Goal: Information Seeking & Learning: Find specific page/section

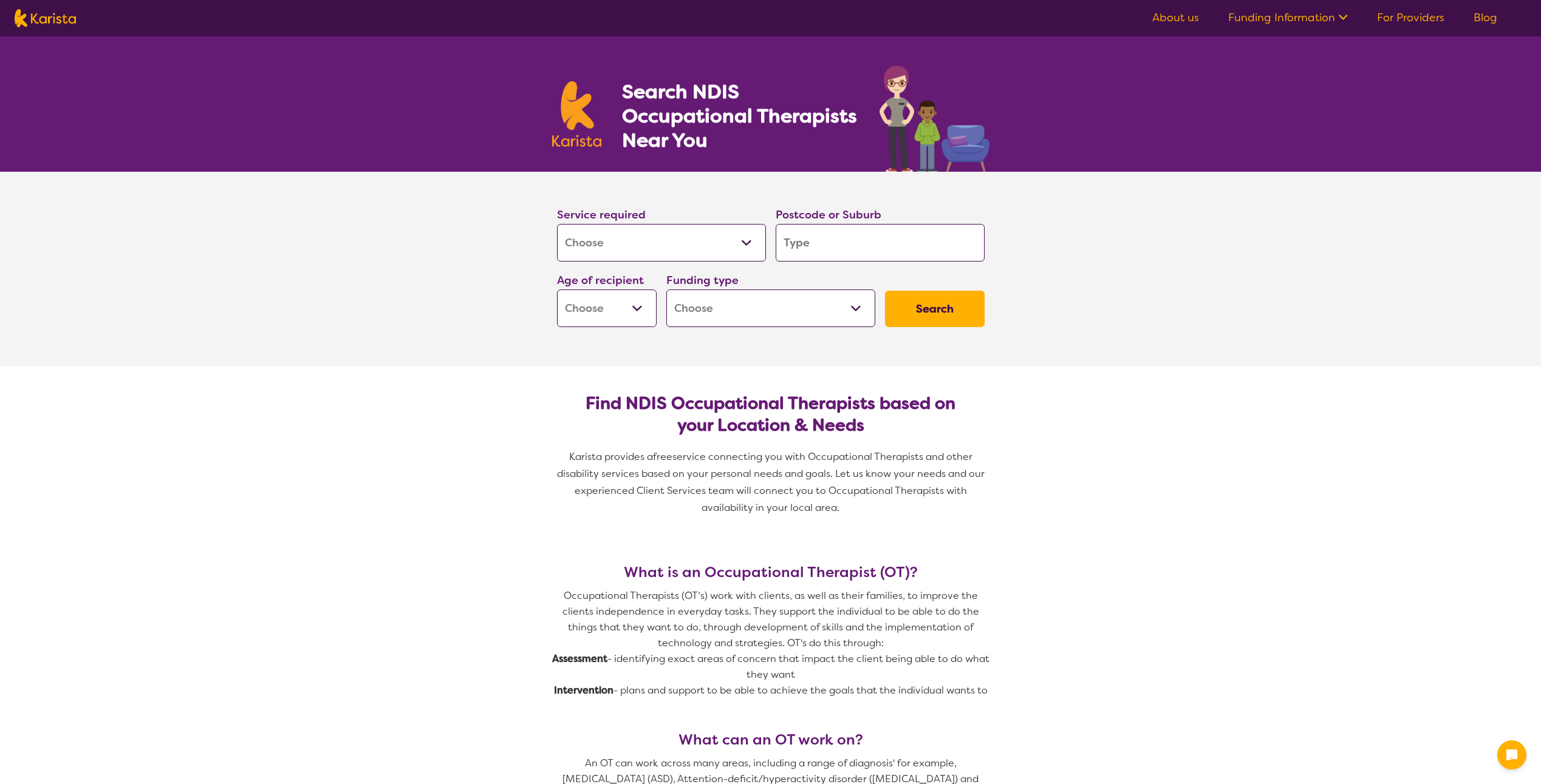
select select "[MEDICAL_DATA]"
click at [840, 253] on input "search" at bounding box center [880, 242] width 209 height 38
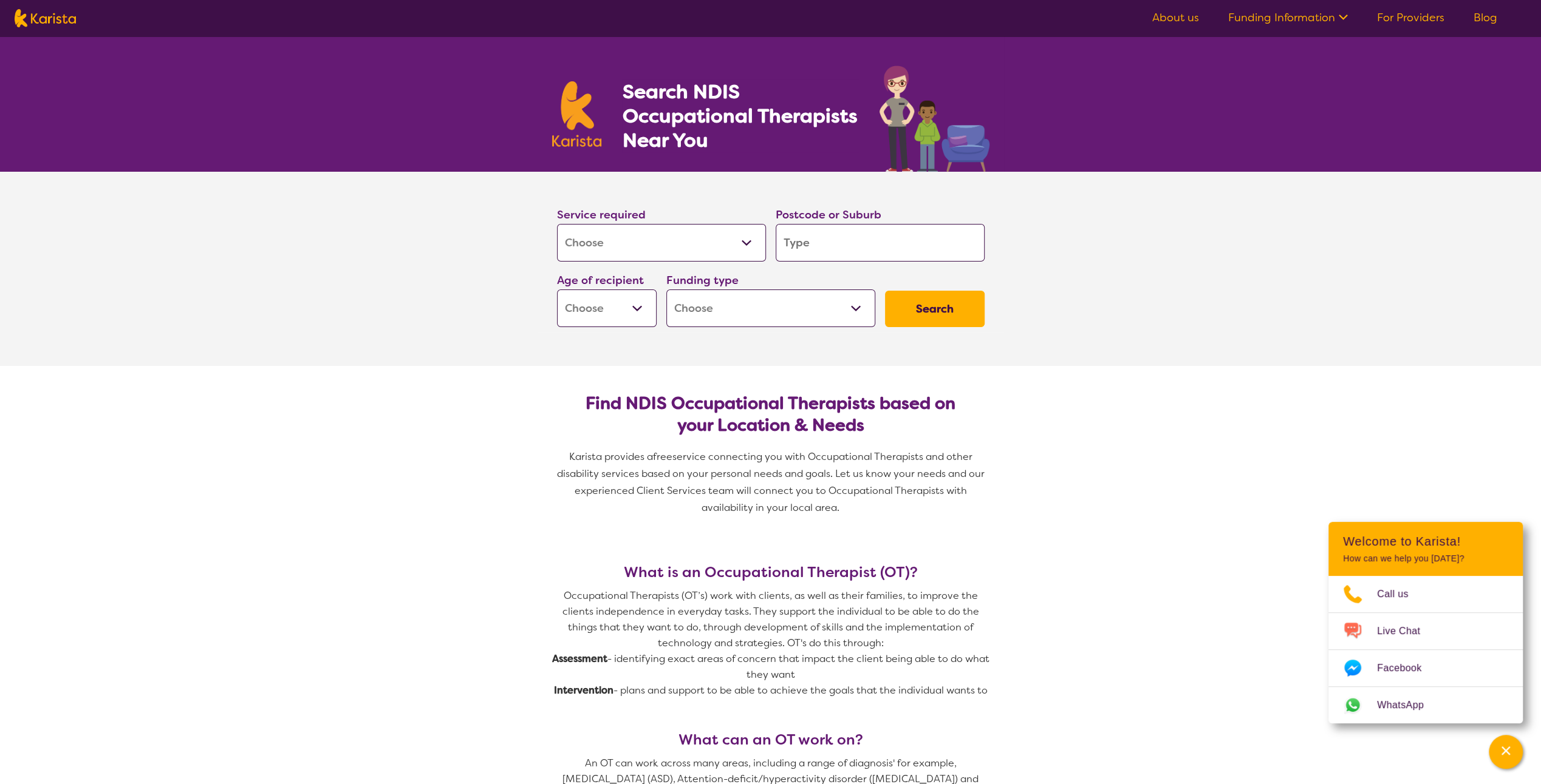
type input "3"
type input "31"
type input "319"
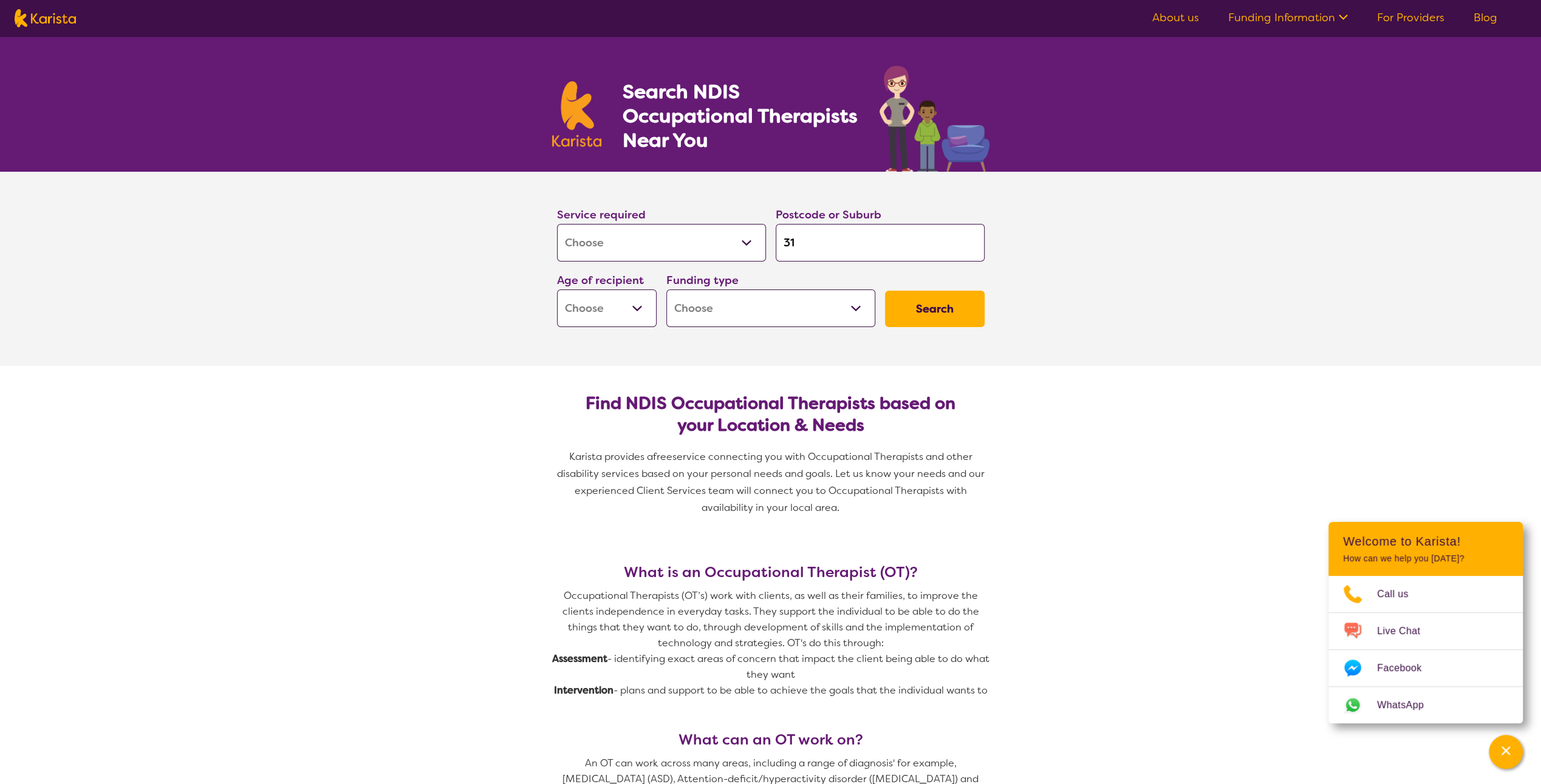
type input "319"
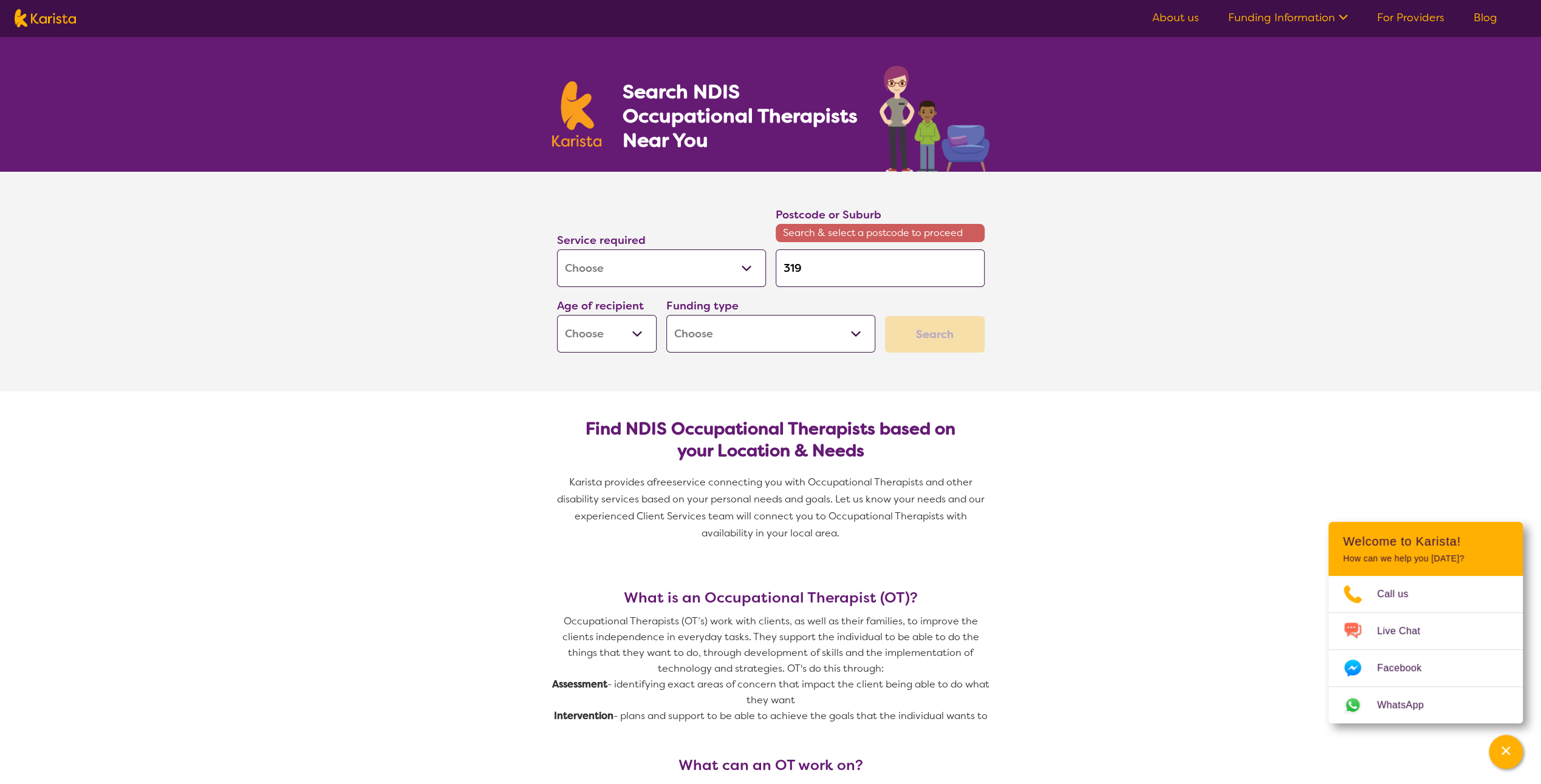
type input "3199"
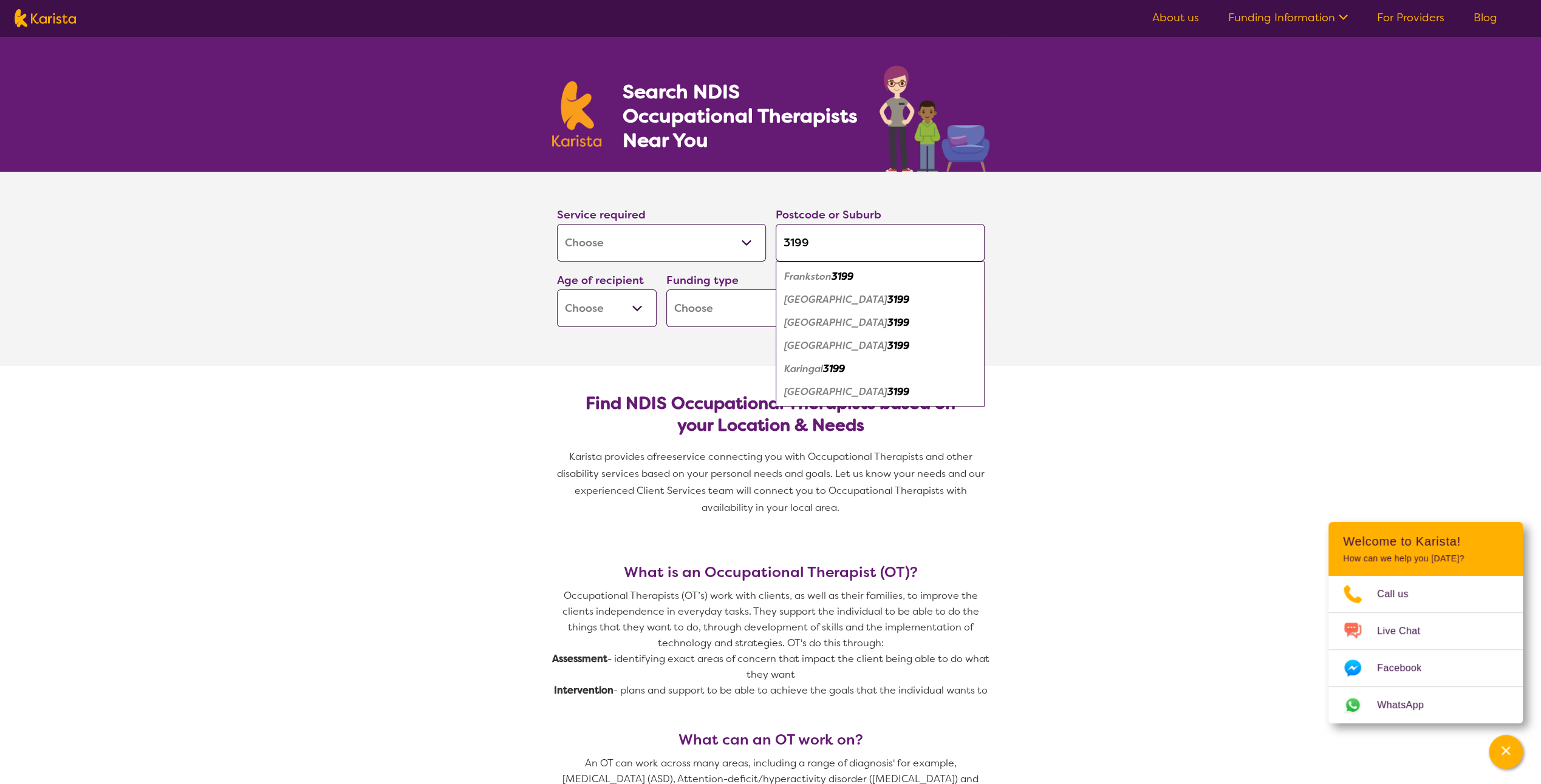
type input "3199"
click at [816, 339] on em "[GEOGRAPHIC_DATA]" at bounding box center [836, 345] width 103 height 13
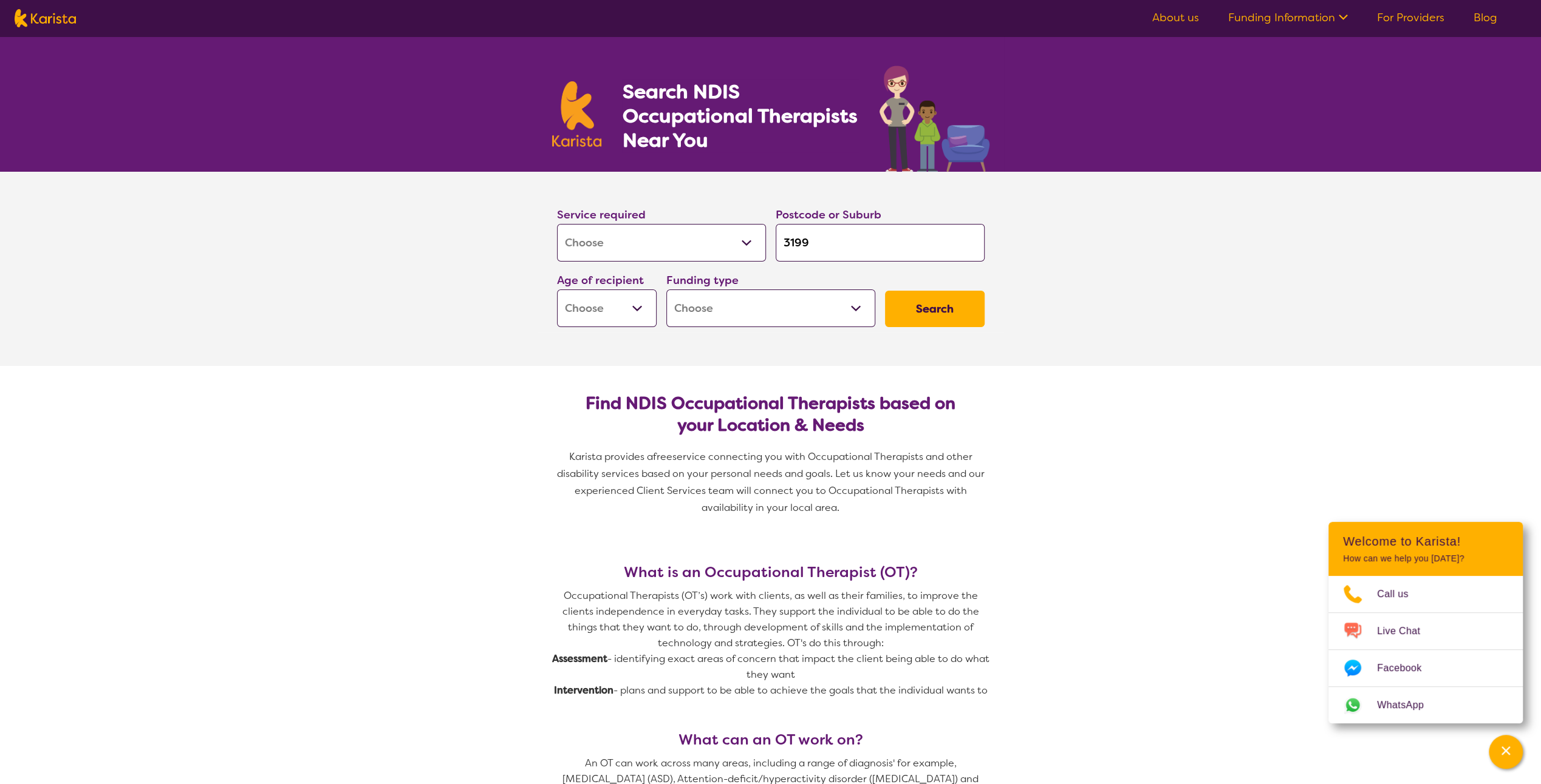
click at [619, 313] on select "Early Childhood - 0 to 9 Child - 10 to 11 Adolescent - 12 to 17 Adult - 18 to 6…" at bounding box center [607, 308] width 100 height 38
select select "EC"
click at [557, 290] on select "Early Childhood - 0 to 9 Child - 10 to 11 Adolescent - 12 to 17 Adult - 18 to 6…" at bounding box center [607, 308] width 100 height 38
select select "EC"
click at [712, 308] on select "Home Care Package (HCP) National Disability Insurance Scheme (NDIS) I don't know" at bounding box center [770, 308] width 209 height 38
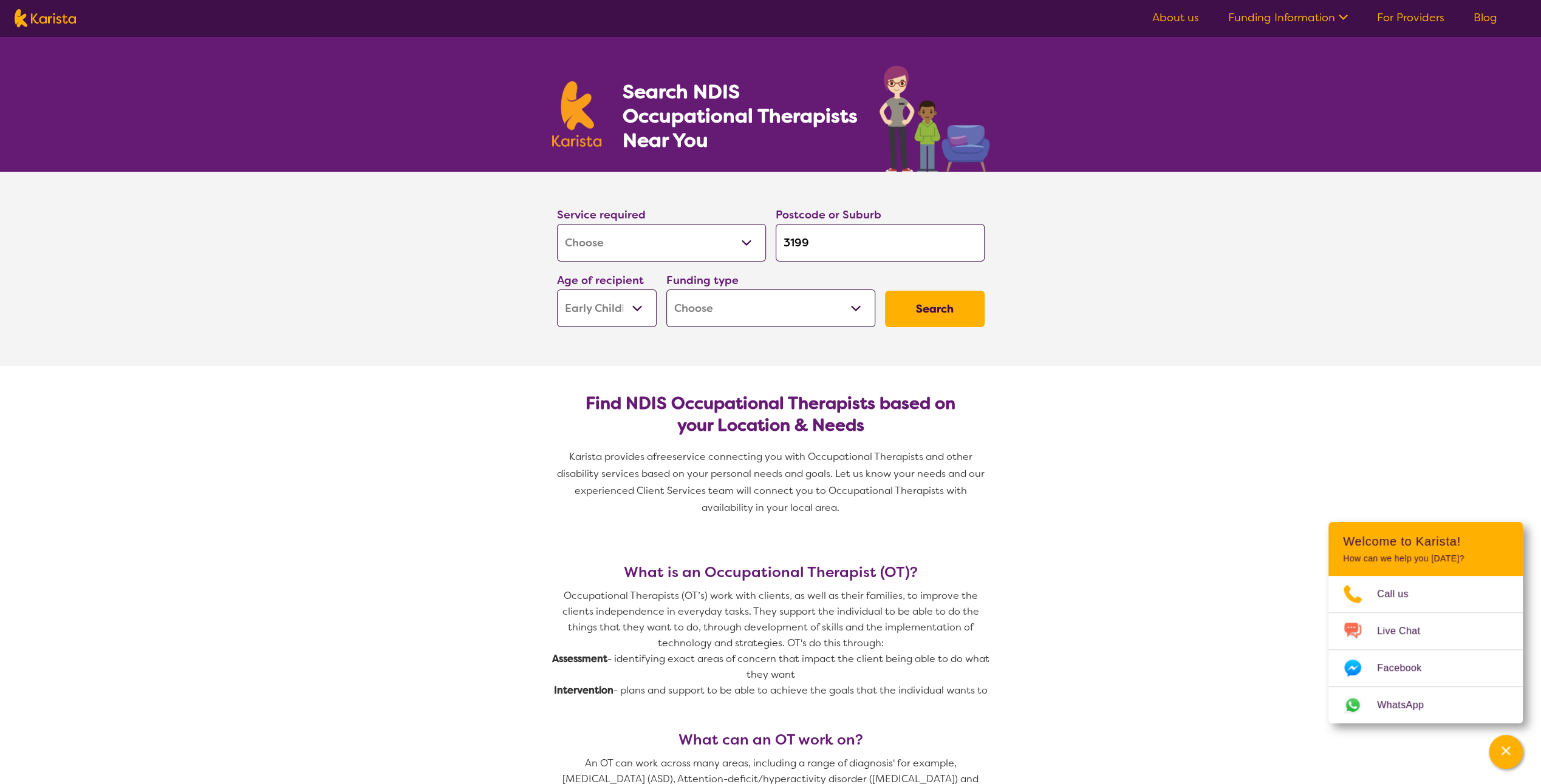
select select "NDIS"
click at [666, 290] on select "Home Care Package (HCP) National Disability Insurance Scheme (NDIS) I don't know" at bounding box center [770, 308] width 209 height 38
select select "NDIS"
click at [922, 304] on button "Search" at bounding box center [935, 308] width 100 height 36
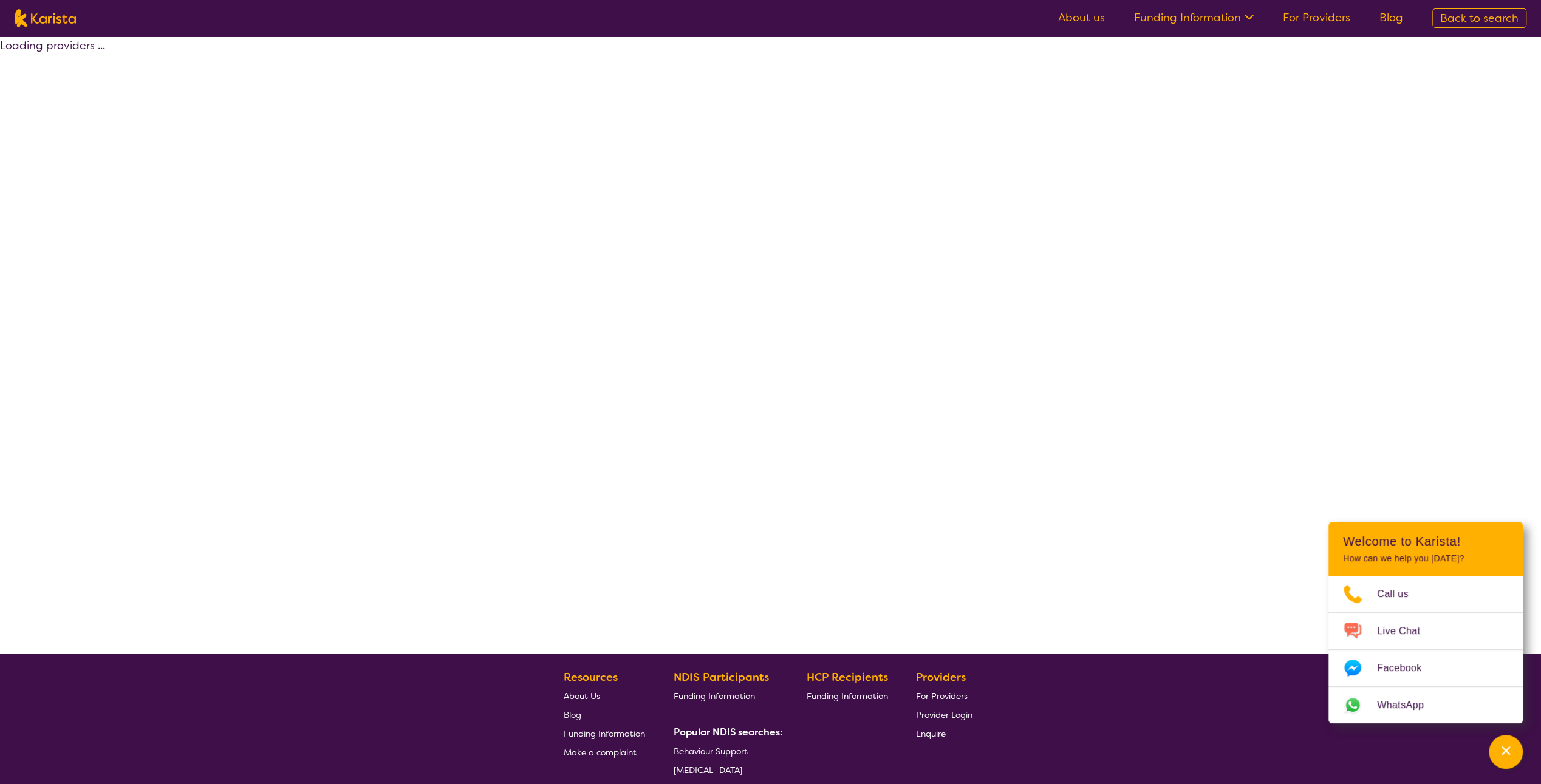
select select "by_score"
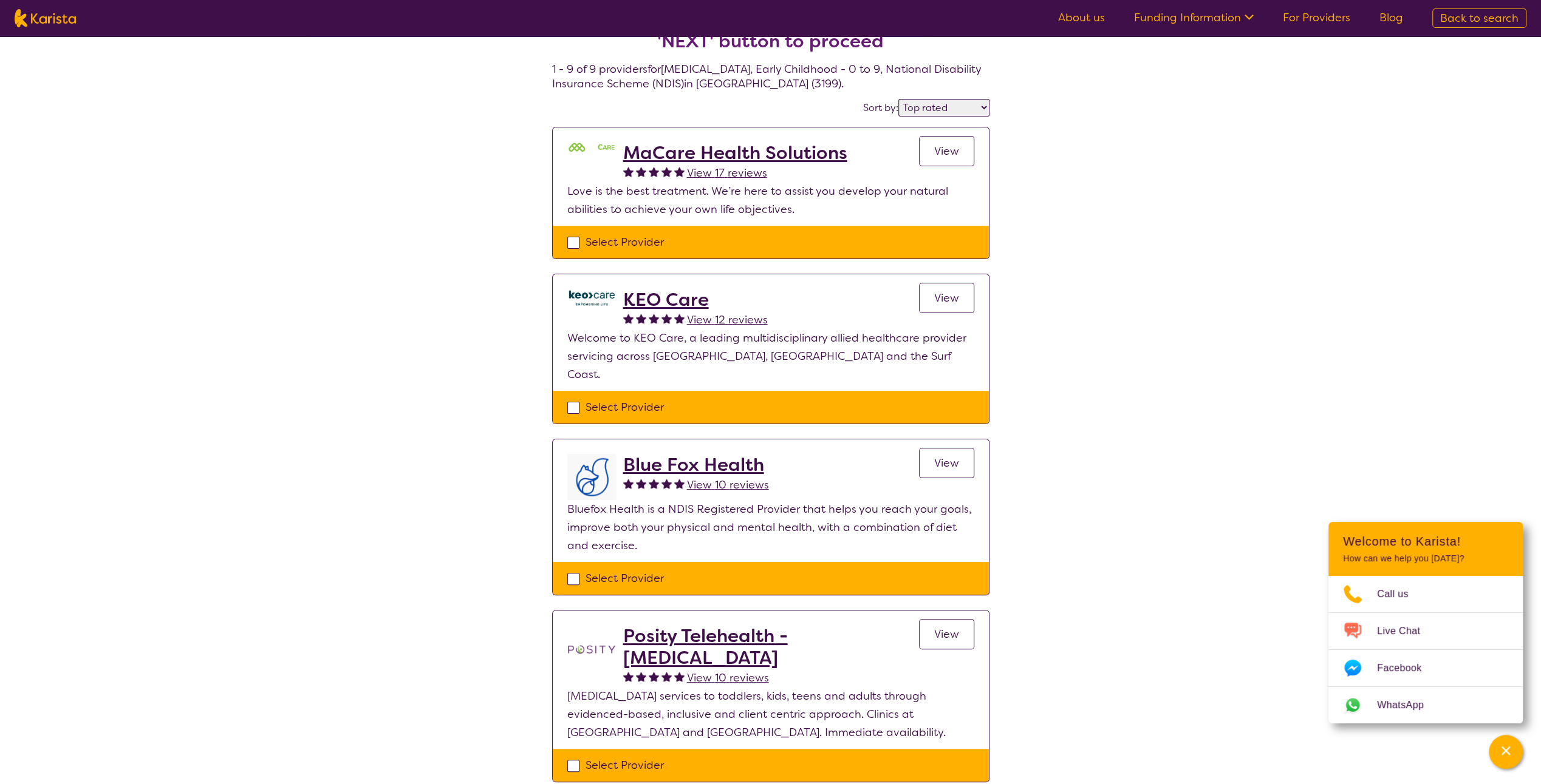
scroll to position [22, 0]
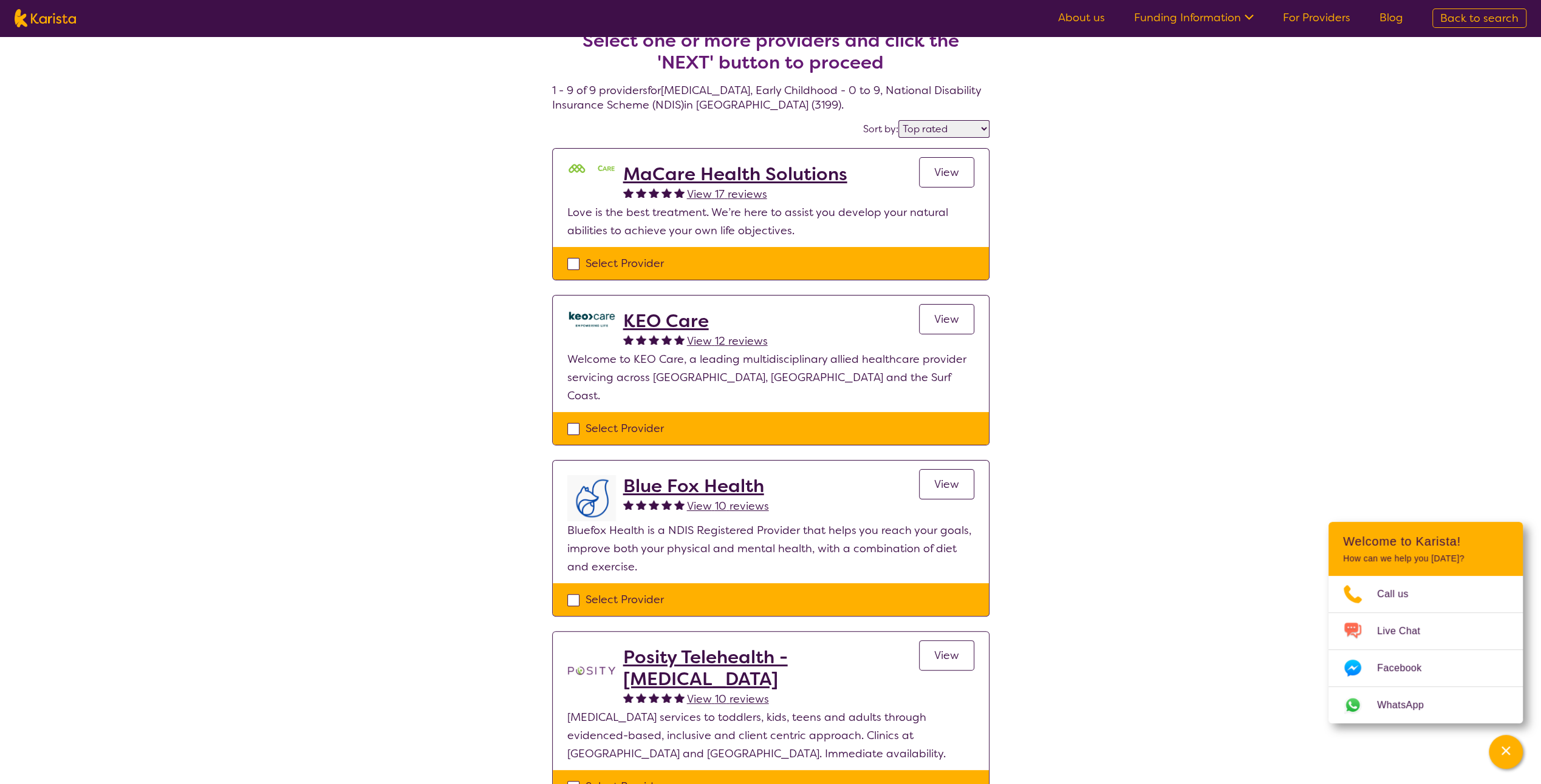
click at [695, 171] on h2 "MaCare Health Solutions" at bounding box center [734, 174] width 224 height 22
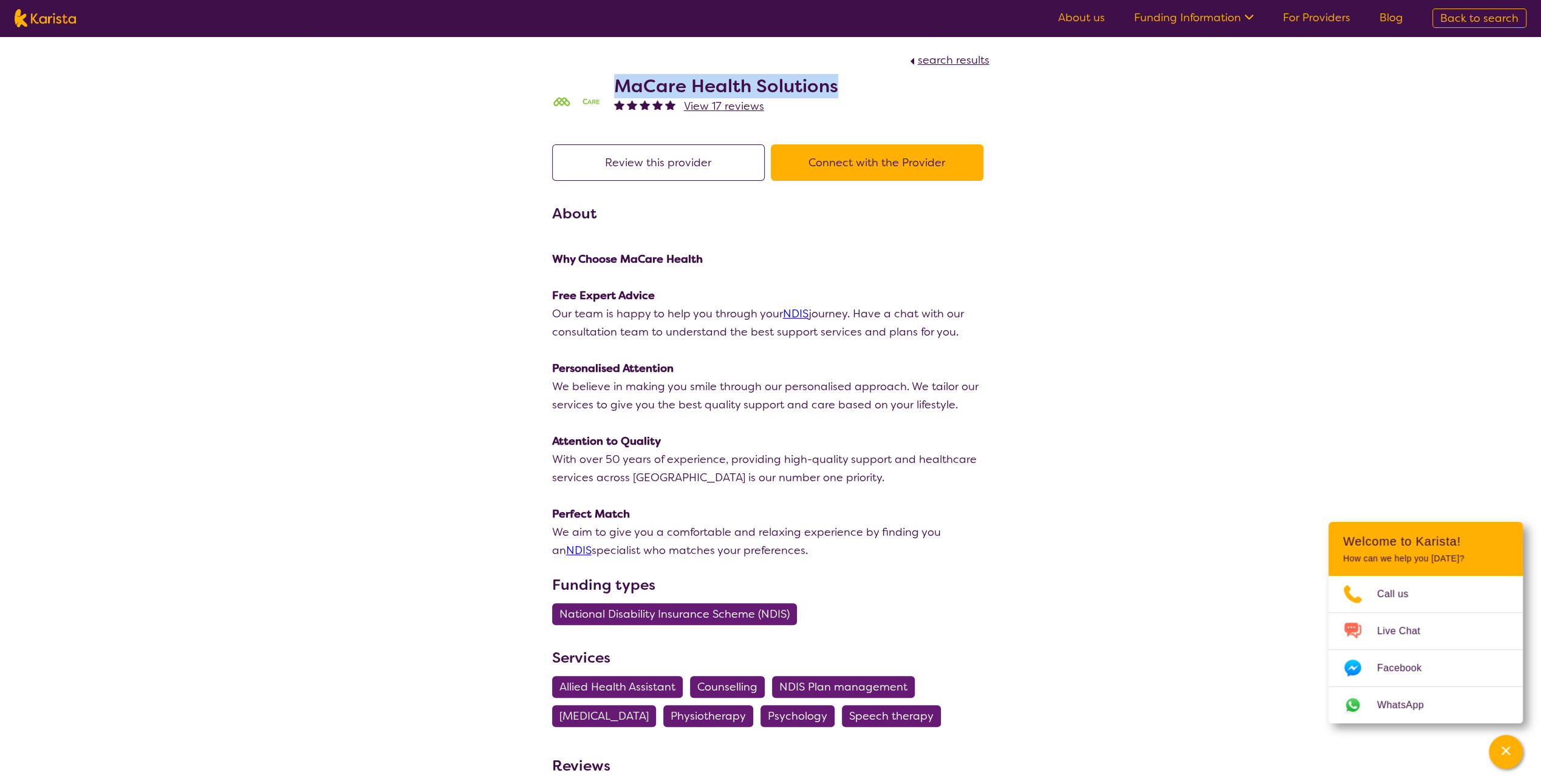
drag, startPoint x: 618, startPoint y: 85, endPoint x: 851, endPoint y: 73, distance: 233.3
click at [851, 73] on div "MaCare Health Solutions View 17 reviews" at bounding box center [770, 99] width 438 height 61
copy h2 "MaCare Health Solutions"
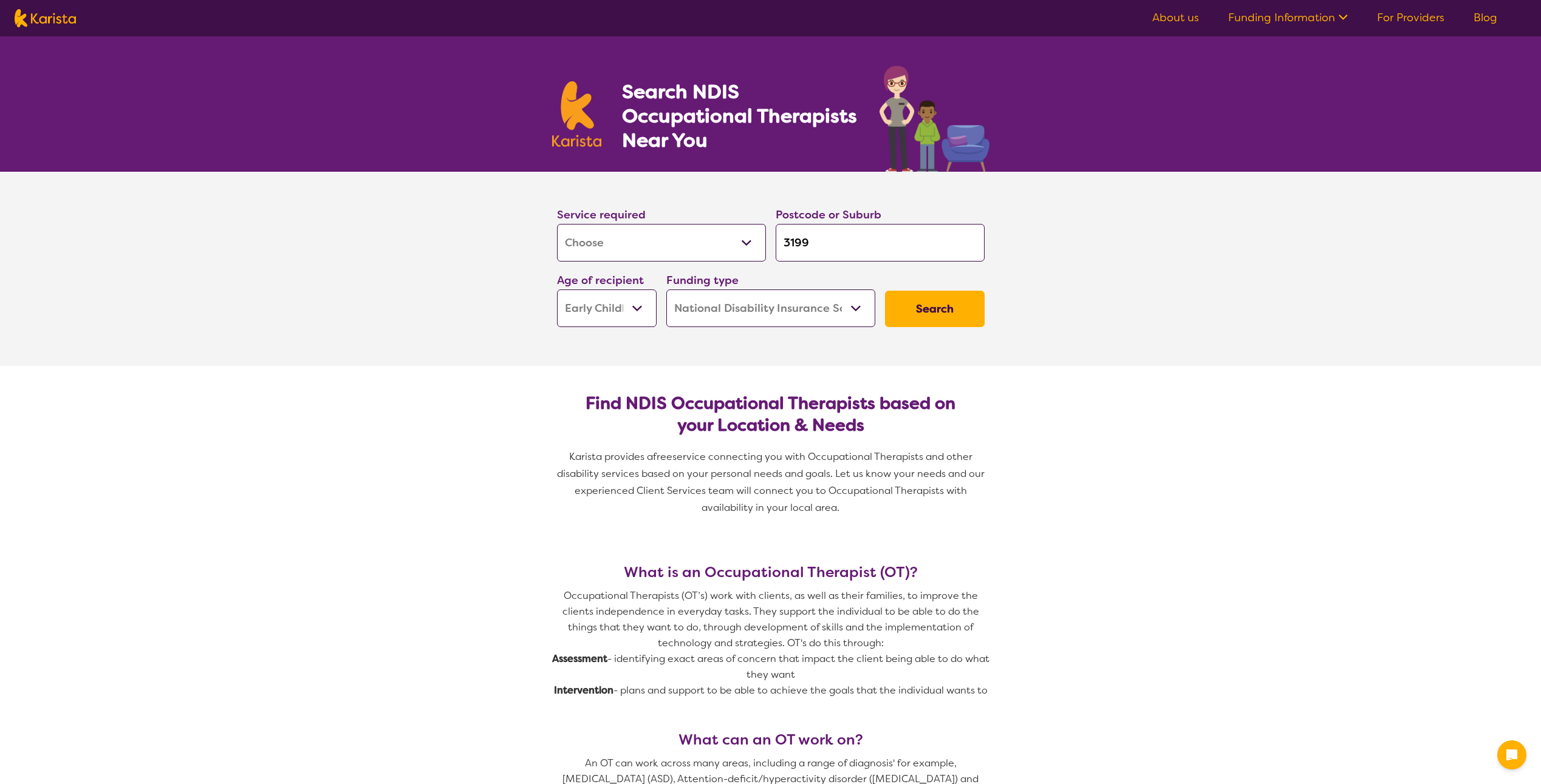
select select "[MEDICAL_DATA]"
select select "EC"
select select "NDIS"
select select "[MEDICAL_DATA]"
select select "EC"
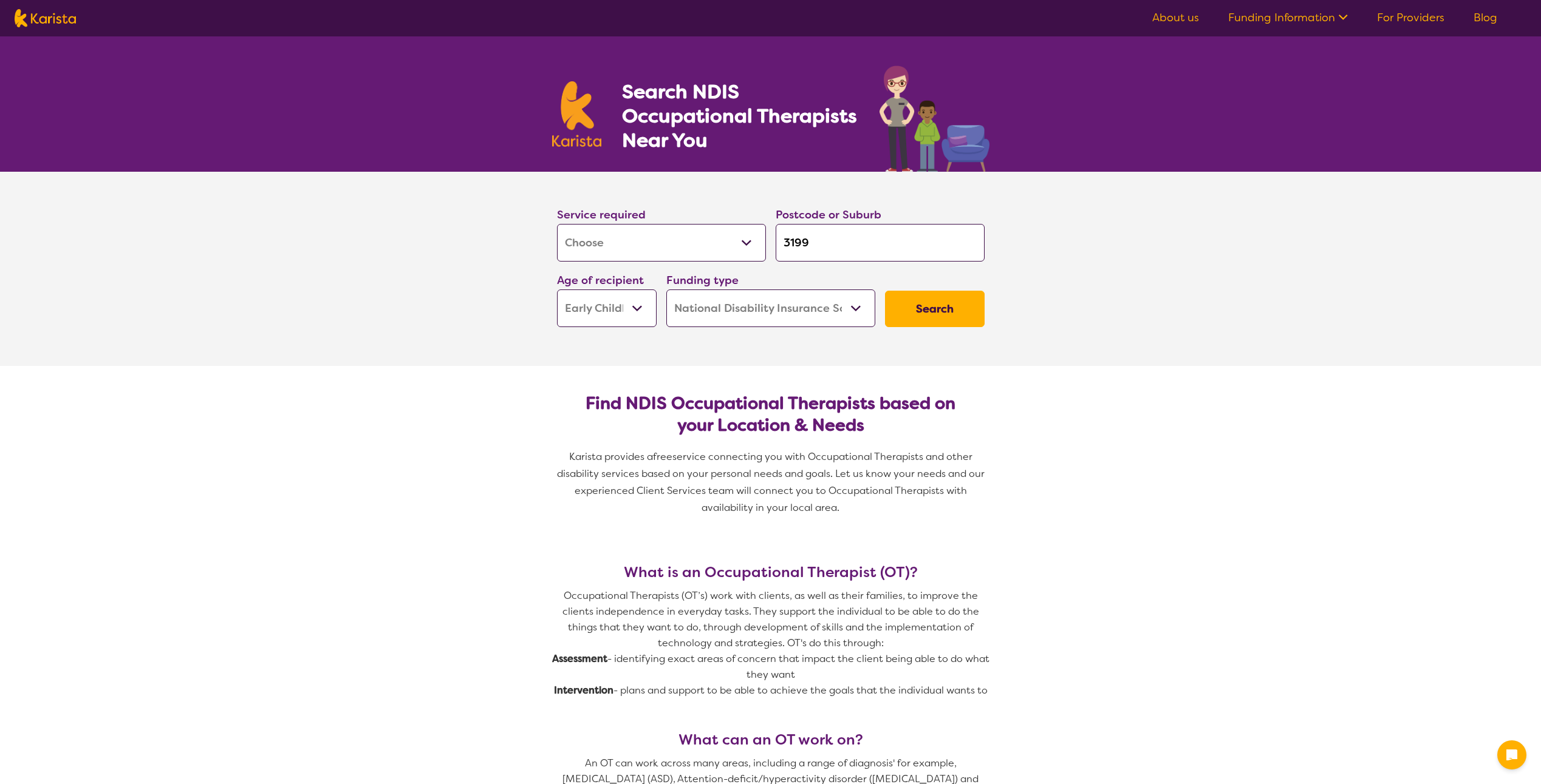
select select "NDIS"
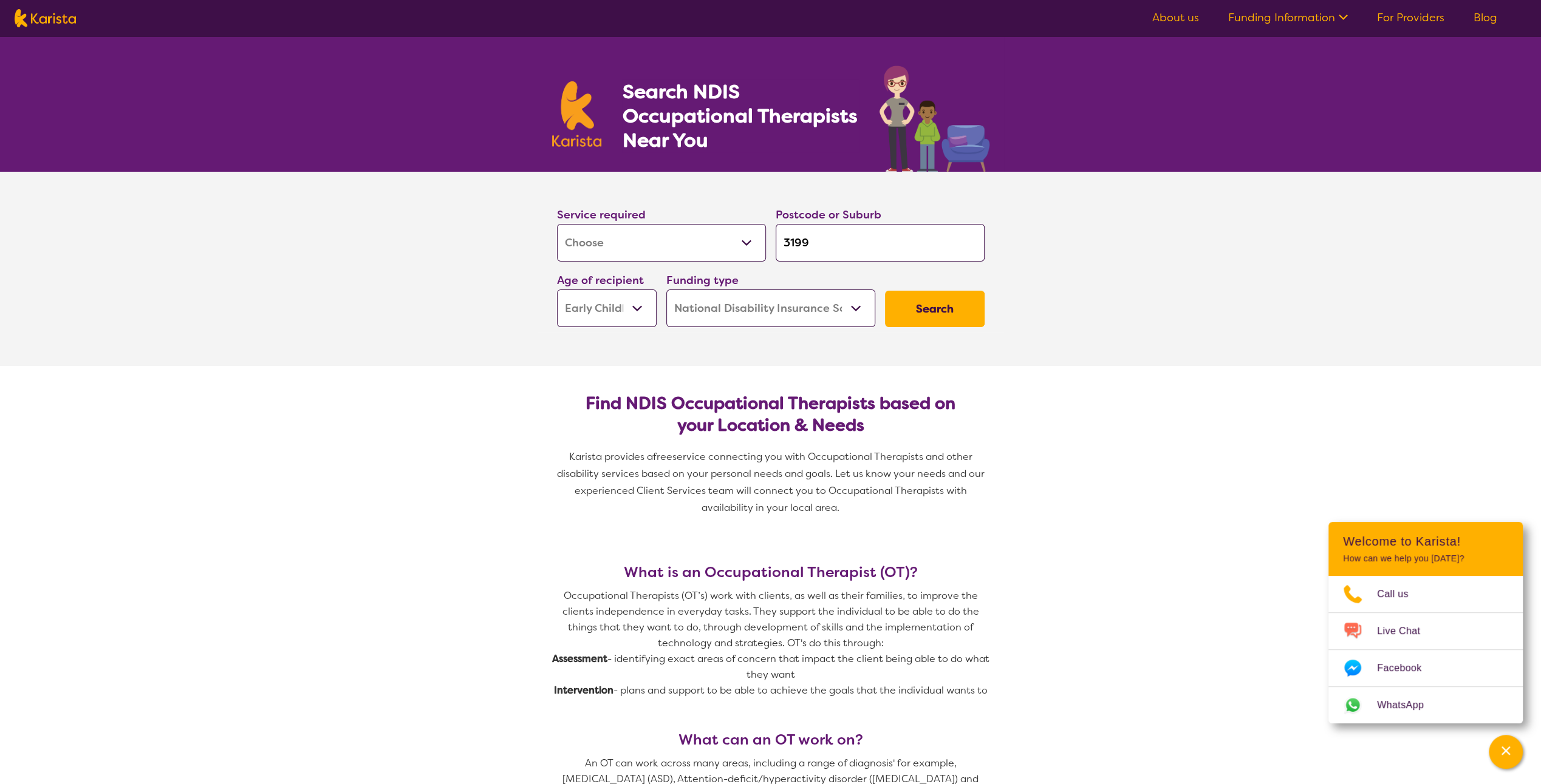
click at [920, 306] on button "Search" at bounding box center [935, 308] width 100 height 36
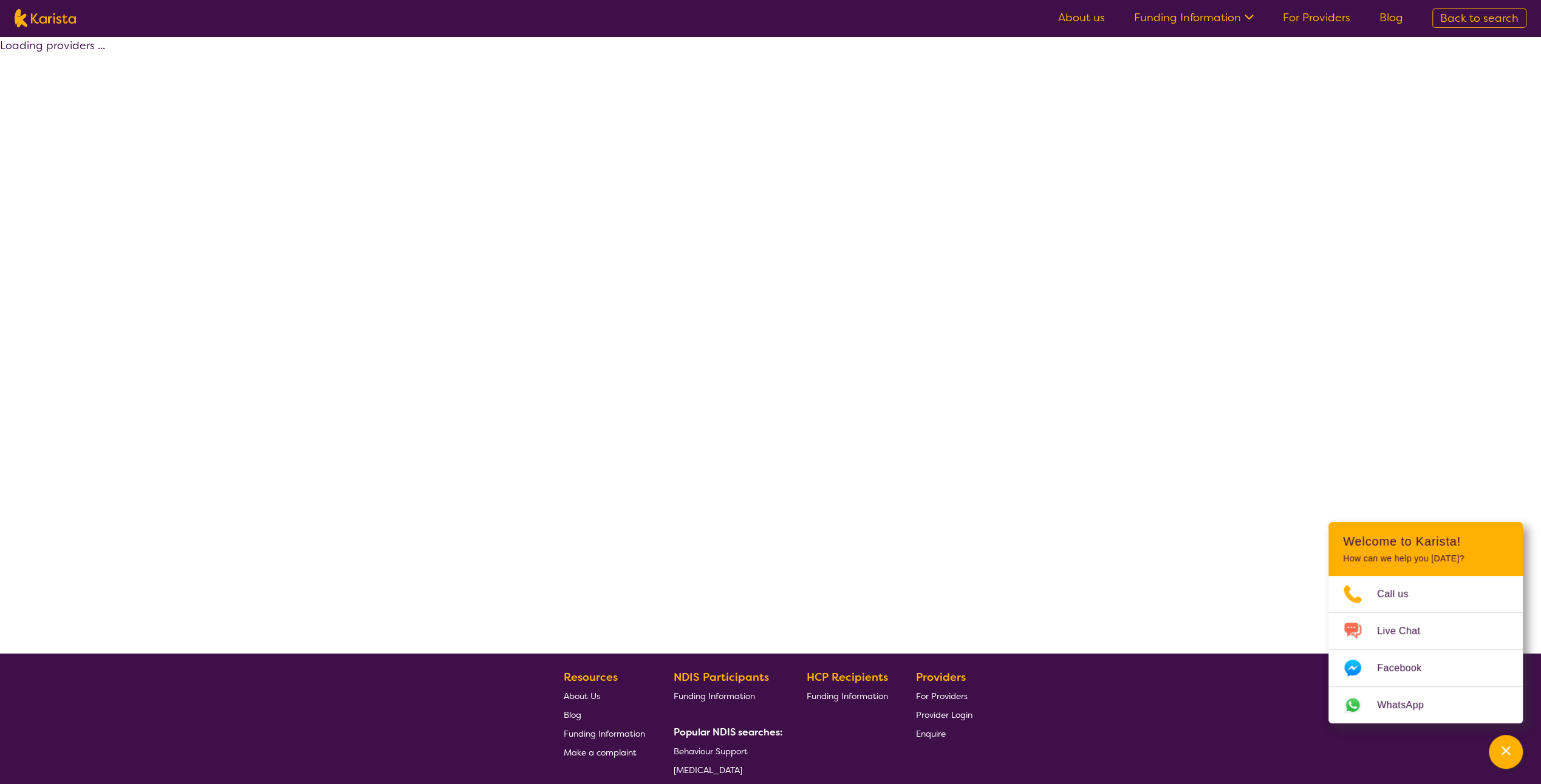
select select "by_score"
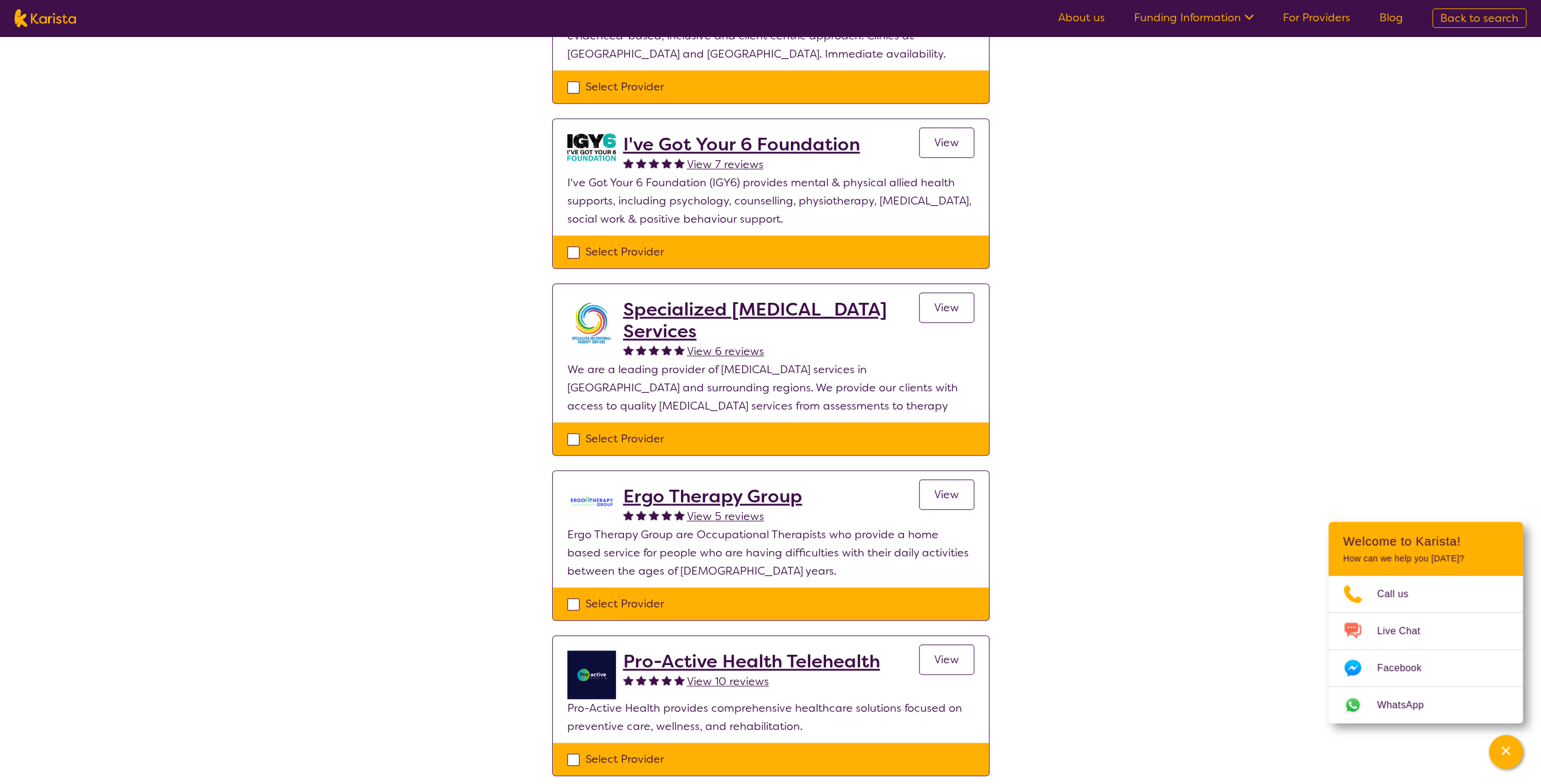
scroll to position [1006, 0]
